Goal: Task Accomplishment & Management: Use online tool/utility

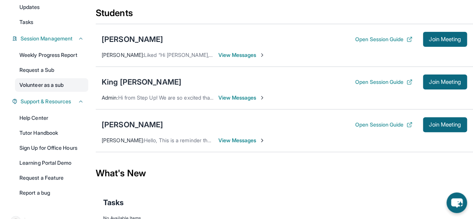
scroll to position [126, 0]
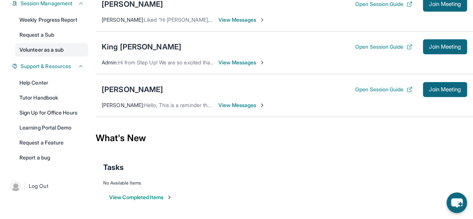
click at [47, 53] on link "Volunteer as a sub" at bounding box center [51, 49] width 73 height 13
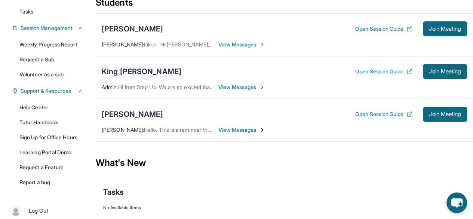
click at [153, 77] on div "King [PERSON_NAME]" at bounding box center [142, 71] width 80 height 10
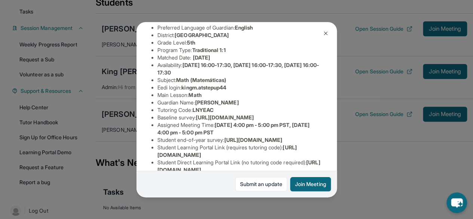
scroll to position [68, 0]
click at [320, 31] on button at bounding box center [325, 33] width 15 height 15
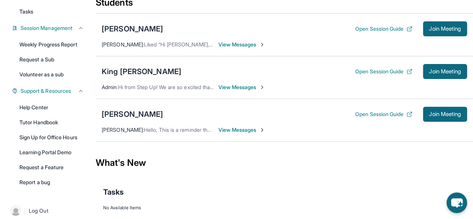
click at [208, 140] on div "Kaiyah Ray Open Session Guide Join Meeting Samaragye Medhasi : Hello, This is a…" at bounding box center [284, 120] width 377 height 43
click at [237, 133] on span "View Messages" at bounding box center [241, 129] width 47 height 7
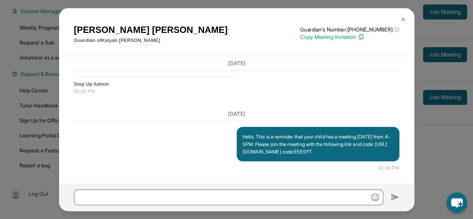
scroll to position [115, 0]
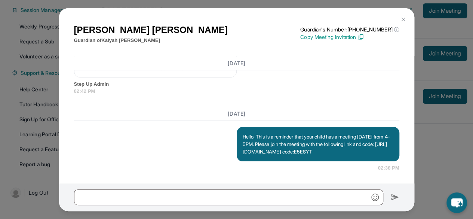
click at [402, 19] on img at bounding box center [403, 19] width 6 height 6
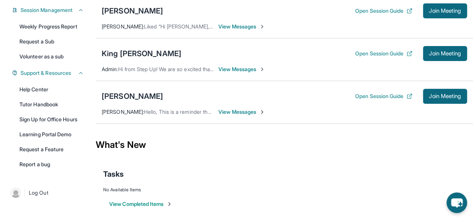
click at [244, 73] on span "View Messages" at bounding box center [241, 68] width 47 height 7
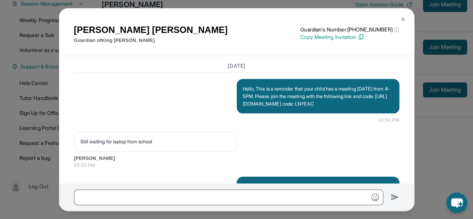
scroll to position [862, 0]
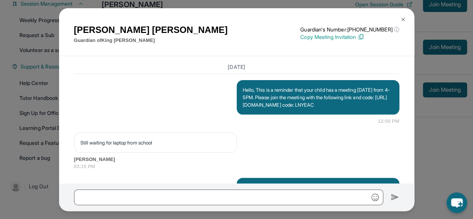
click at [400, 15] on button at bounding box center [403, 19] width 15 height 15
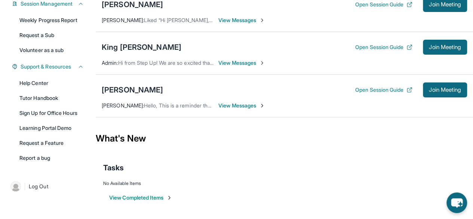
click at [238, 24] on span "View Messages" at bounding box center [241, 19] width 47 height 7
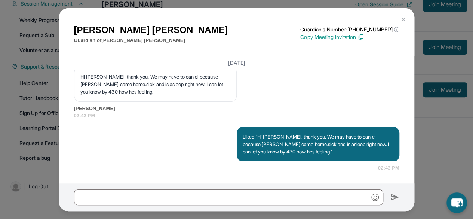
scroll to position [1432, 0]
click at [405, 21] on img at bounding box center [403, 19] width 6 height 6
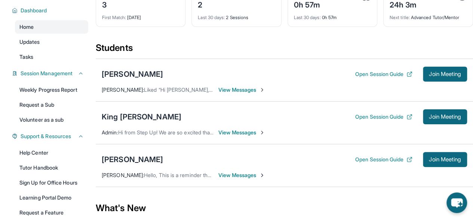
scroll to position [55, 0]
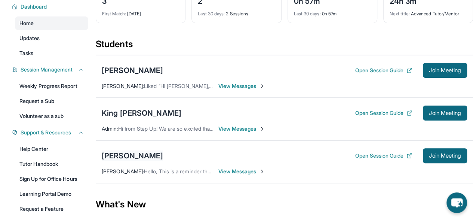
click at [117, 161] on div "[PERSON_NAME]" at bounding box center [132, 155] width 61 height 10
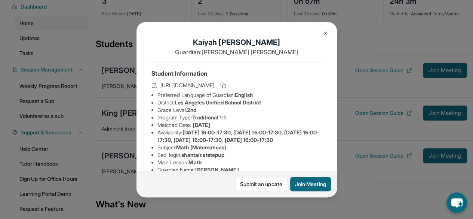
click at [365, 160] on div "Kaiyah Ray Guardian: Shantal Ray Student Information https://student-portal.ste…" at bounding box center [236, 109] width 473 height 219
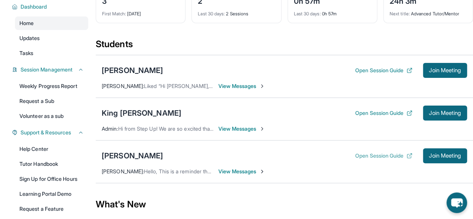
click at [365, 159] on button "Open Session Guide" at bounding box center [383, 155] width 57 height 7
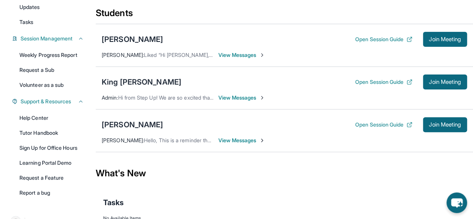
scroll to position [86, 0]
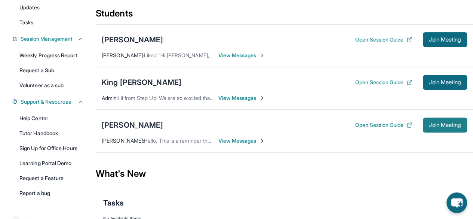
click at [431, 127] on span "Join Meeting" at bounding box center [445, 125] width 32 height 4
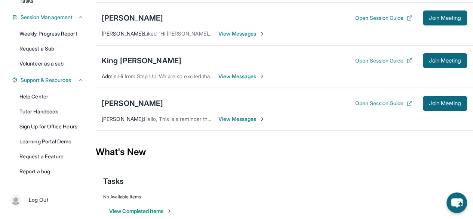
scroll to position [110, 0]
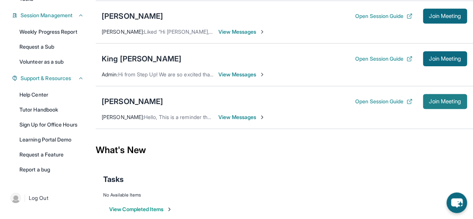
click at [429, 104] on span "Join Meeting" at bounding box center [445, 101] width 32 height 4
